Goal: Transaction & Acquisition: Download file/media

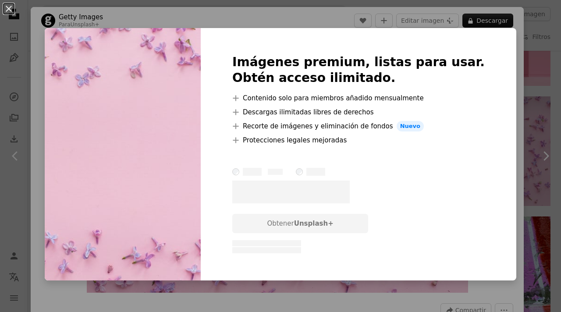
scroll to position [12248, 0]
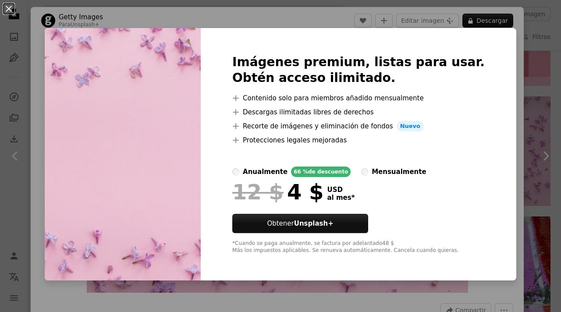
click at [496, 169] on div "An X shape Imágenes premium, listas para usar. Obtén acceso ilimitado. A plus s…" at bounding box center [280, 156] width 561 height 312
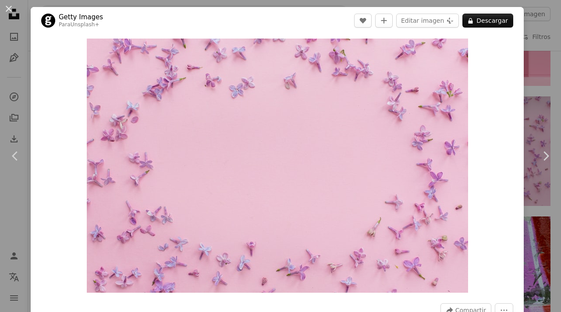
click at [545, 48] on div "An X shape Chevron left Chevron right Getty Images Para Unsplash+ A heart A plu…" at bounding box center [280, 156] width 561 height 312
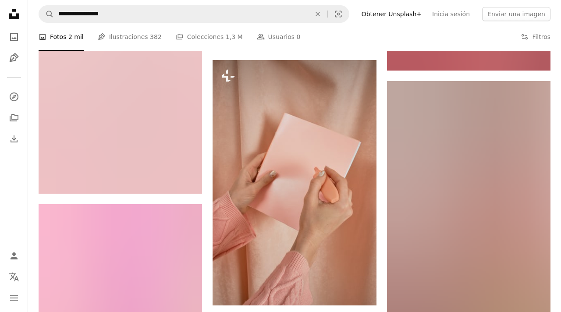
scroll to position [17071, 0]
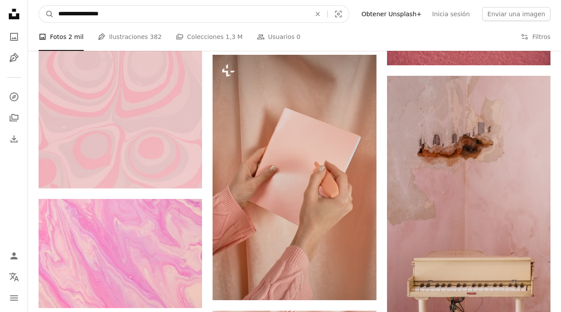
click at [266, 10] on input "**********" at bounding box center [181, 14] width 254 height 17
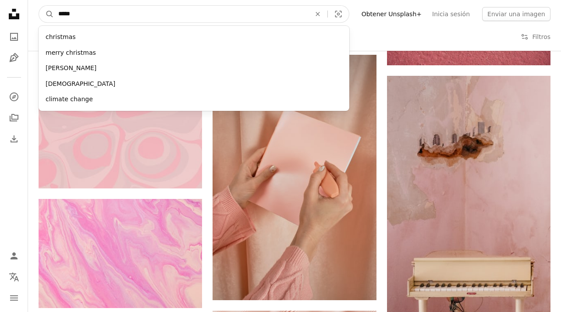
type input "******"
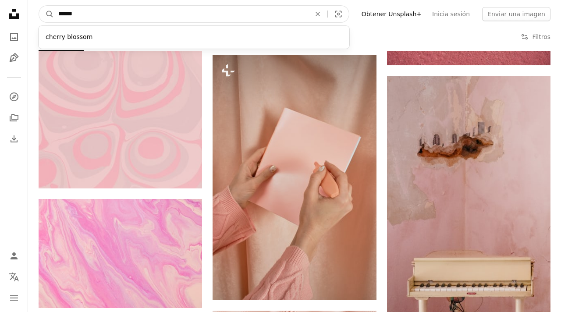
click button "A magnifying glass" at bounding box center [46, 14] width 15 height 17
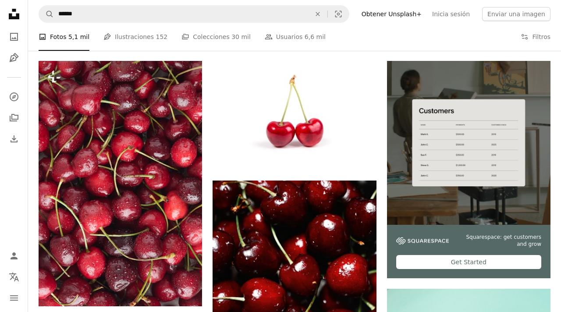
scroll to position [160, 0]
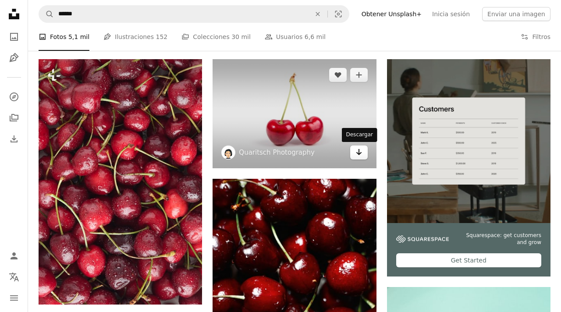
click at [355, 153] on link "Arrow pointing down" at bounding box center [359, 153] width 18 height 14
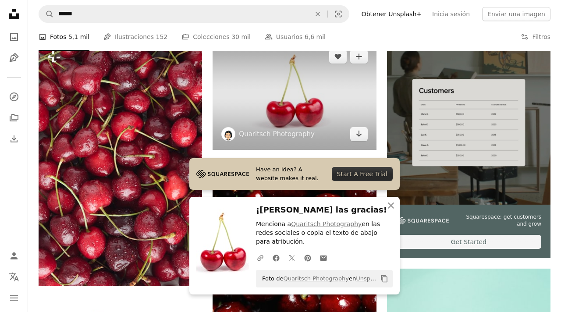
scroll to position [193, 0]
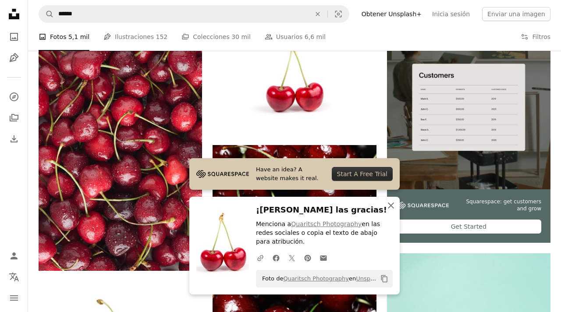
click at [394, 206] on icon "An X shape" at bounding box center [391, 205] width 11 height 11
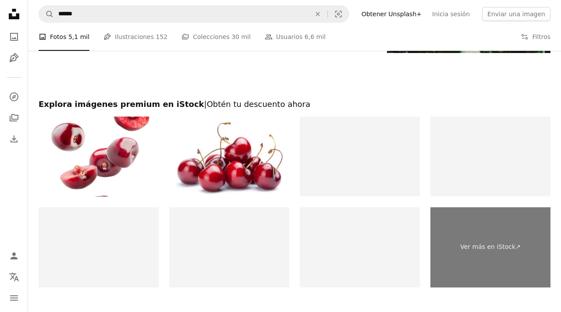
scroll to position [1598, 0]
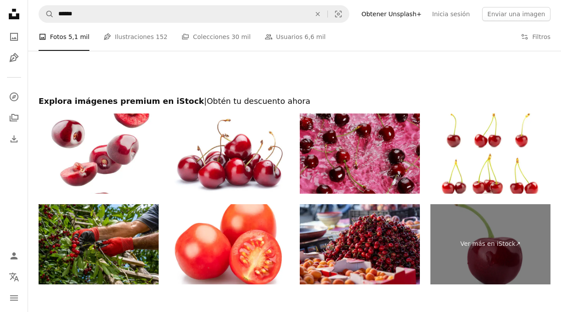
click at [366, 167] on img at bounding box center [360, 154] width 120 height 80
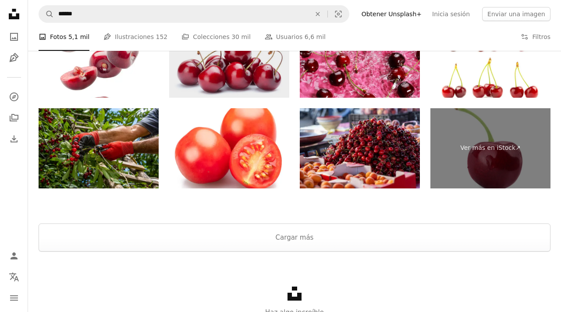
scroll to position [1742, 0]
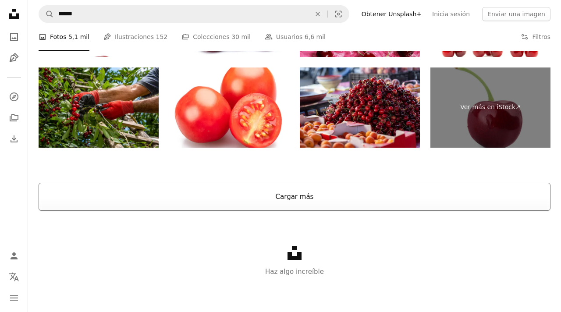
click at [252, 184] on button "Cargar más" at bounding box center [295, 197] width 512 height 28
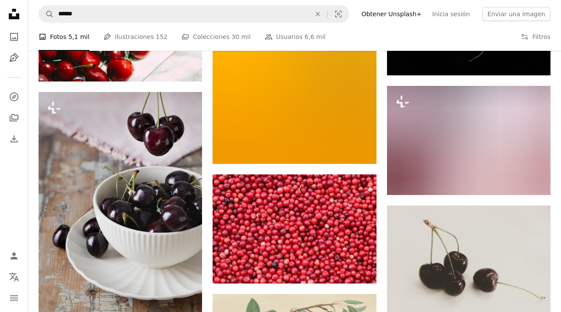
scroll to position [7606, 0]
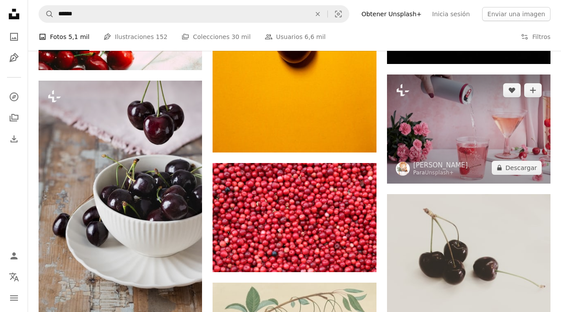
click at [479, 146] on img at bounding box center [469, 129] width 164 height 109
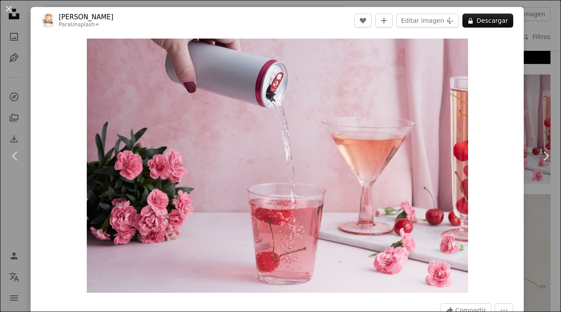
click at [547, 109] on div "An X shape Chevron left Chevron right [PERSON_NAME] Para Unsplash+ A heart A pl…" at bounding box center [280, 156] width 561 height 312
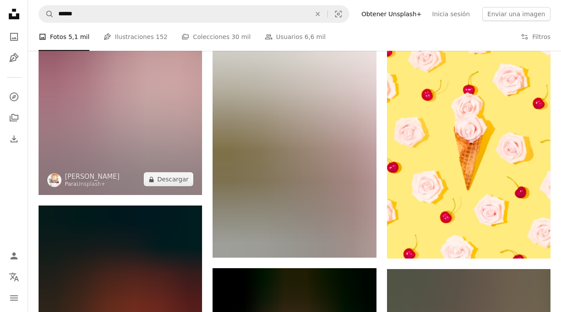
scroll to position [13249, 0]
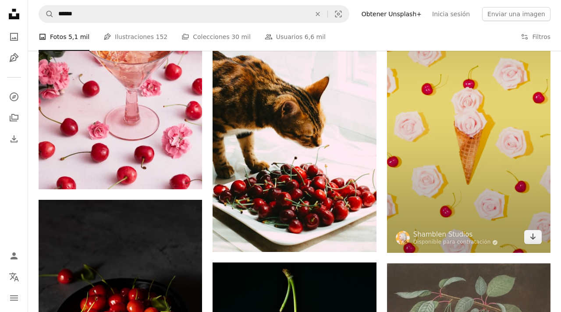
click at [437, 167] on img at bounding box center [469, 107] width 164 height 291
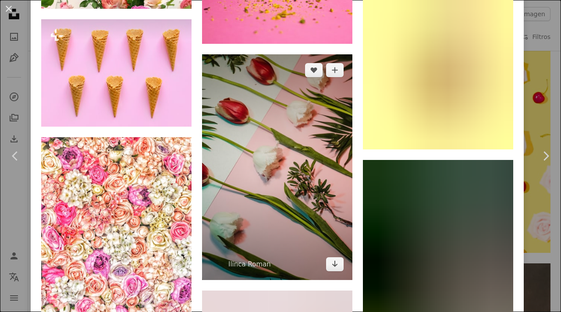
scroll to position [3635, 0]
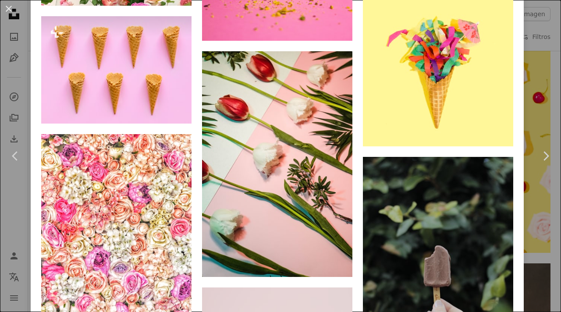
click at [541, 222] on div "An X shape Chevron left Chevron right [PERSON_NAME] Studios Disponible para con…" at bounding box center [280, 156] width 561 height 312
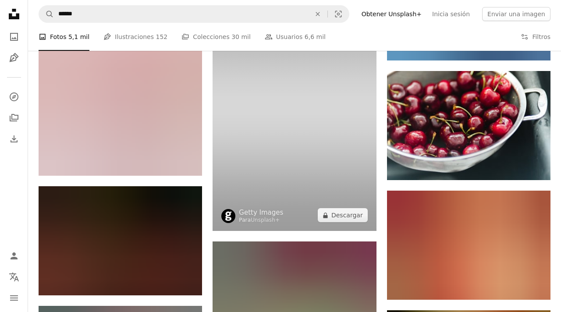
scroll to position [16229, 0]
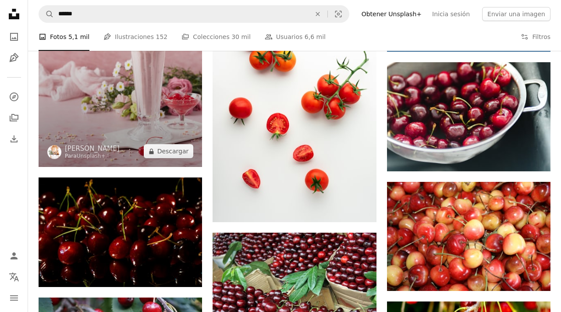
click at [148, 109] on img at bounding box center [121, 45] width 164 height 246
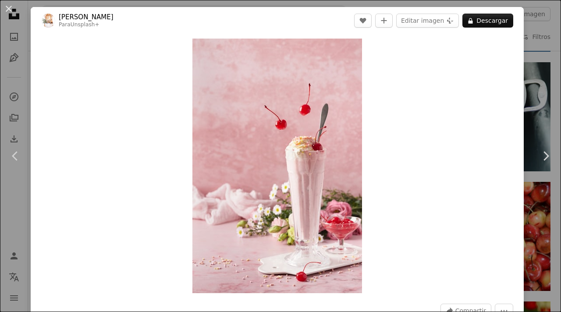
click at [533, 75] on div "An X shape Chevron left Chevron right [PERSON_NAME] Para Unsplash+ A heart A pl…" at bounding box center [280, 156] width 561 height 312
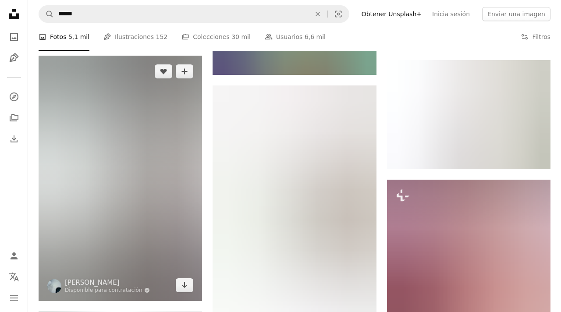
scroll to position [25786, 0]
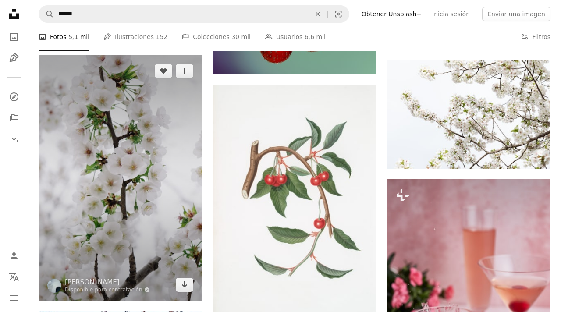
click at [147, 218] on img at bounding box center [121, 178] width 164 height 246
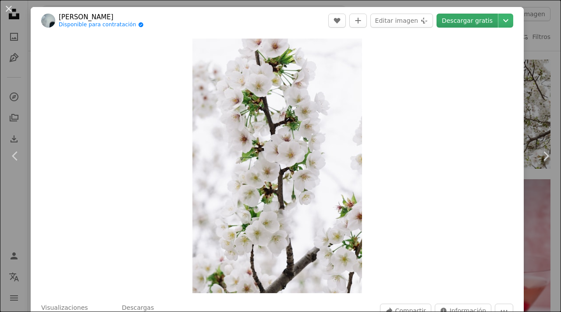
click at [474, 20] on link "Descargar gratis" at bounding box center [467, 21] width 61 height 14
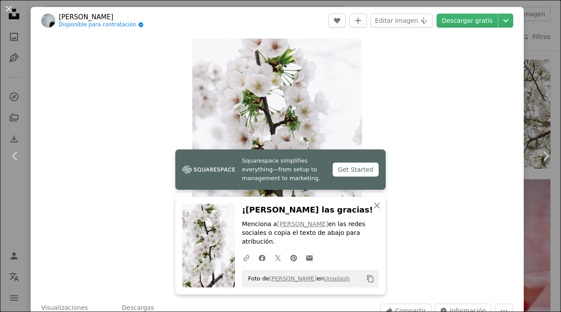
click at [541, 32] on div "An X shape Chevron left Chevron right Squarespace simplifies everything—from se…" at bounding box center [280, 156] width 561 height 312
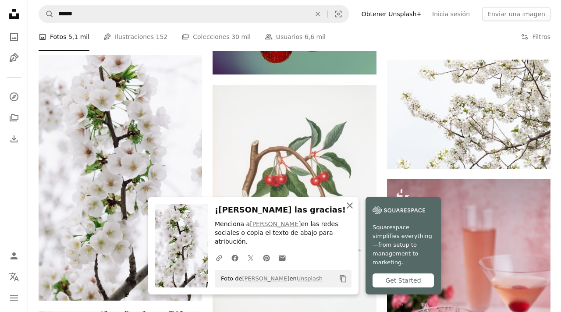
click at [351, 209] on icon "button" at bounding box center [350, 206] width 6 height 6
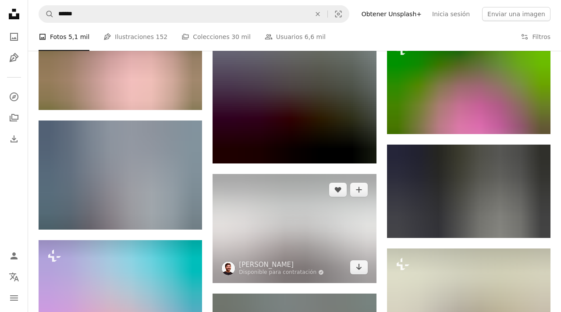
scroll to position [31986, 0]
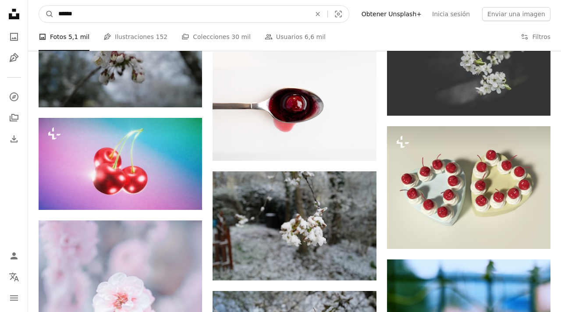
click at [173, 15] on input "******" at bounding box center [181, 14] width 254 height 17
type input "**********"
click button "A magnifying glass" at bounding box center [46, 14] width 15 height 17
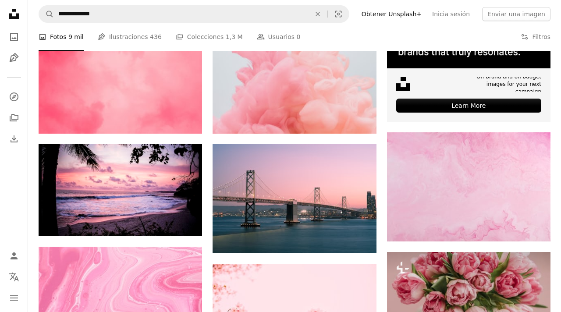
scroll to position [313, 0]
